Goal: Transaction & Acquisition: Purchase product/service

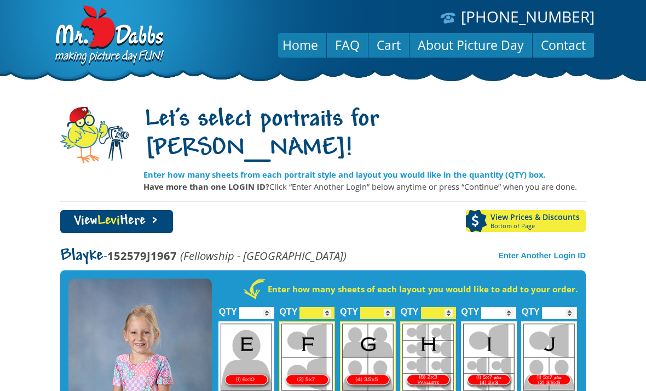
click at [162, 210] on link "View Levi Here >" at bounding box center [116, 221] width 113 height 23
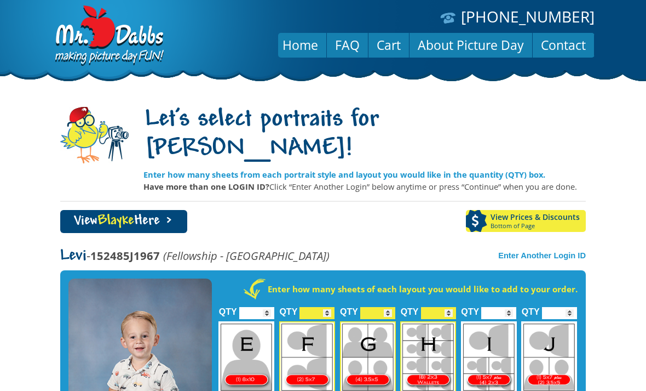
click at [174, 210] on link "View Blayke Here >" at bounding box center [123, 221] width 127 height 23
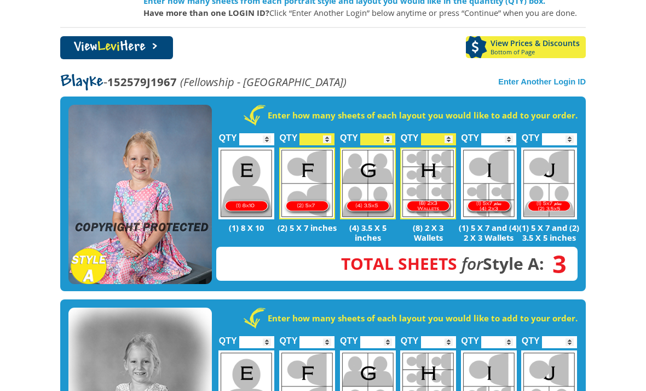
scroll to position [170, 0]
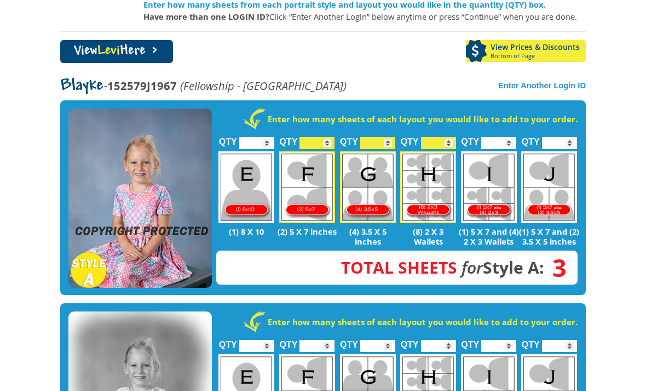
click at [613, 62] on body "(888) 598-4911 Menu Home FAQ Cart About Picture Day Contact Let's select portra…" at bounding box center [323, 25] width 646 height 391
click at [114, 44] on span "Levi" at bounding box center [108, 51] width 22 height 15
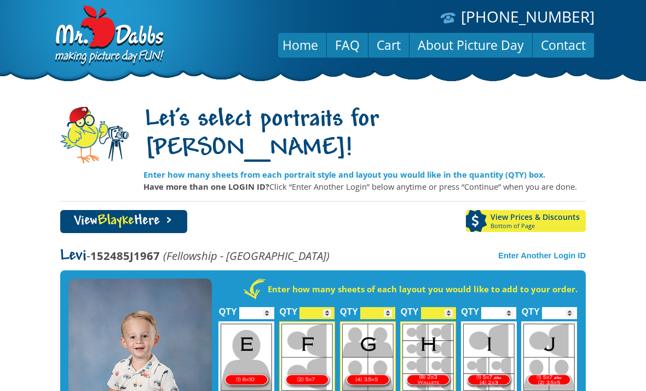
click at [153, 210] on link "View Blayke Here >" at bounding box center [123, 221] width 127 height 23
